Goal: Information Seeking & Learning: Learn about a topic

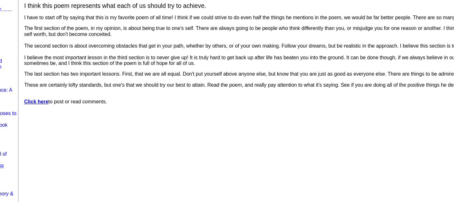
scroll to position [84, 0]
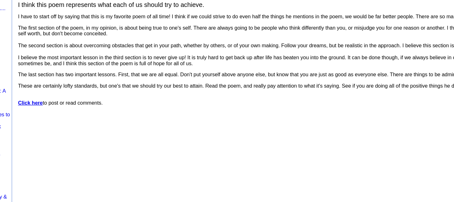
click at [322, 64] on p "The first section of the poem, in my opinion, is about being true to one's self…" at bounding box center [444, 54] width 678 height 33
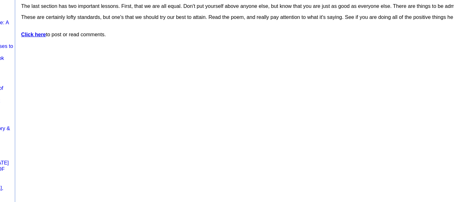
scroll to position [116, 0]
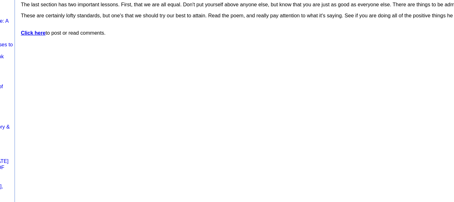
click at [125, 70] on b "Click here" at bounding box center [115, 67] width 20 height 5
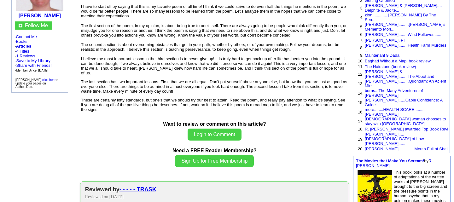
scroll to position [79, 0]
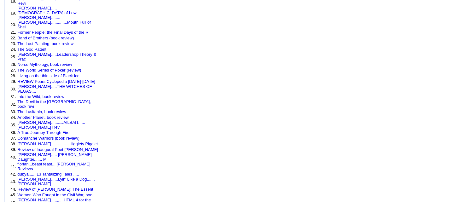
scroll to position [204, 0]
